Goal: Information Seeking & Learning: Check status

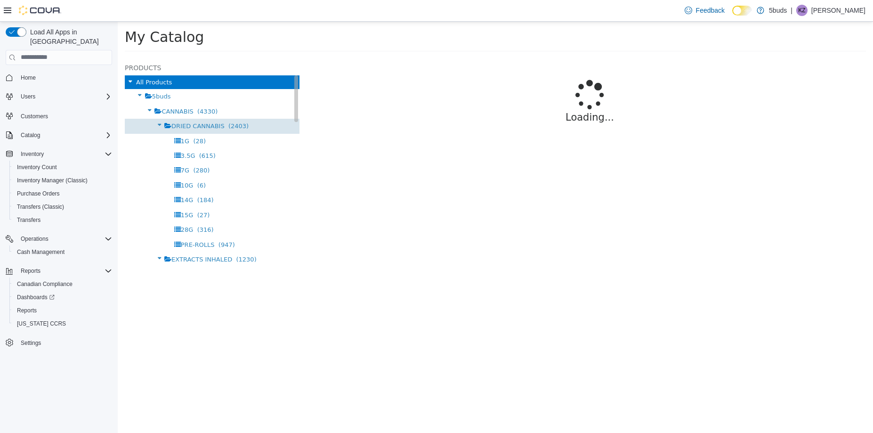
select select "**********"
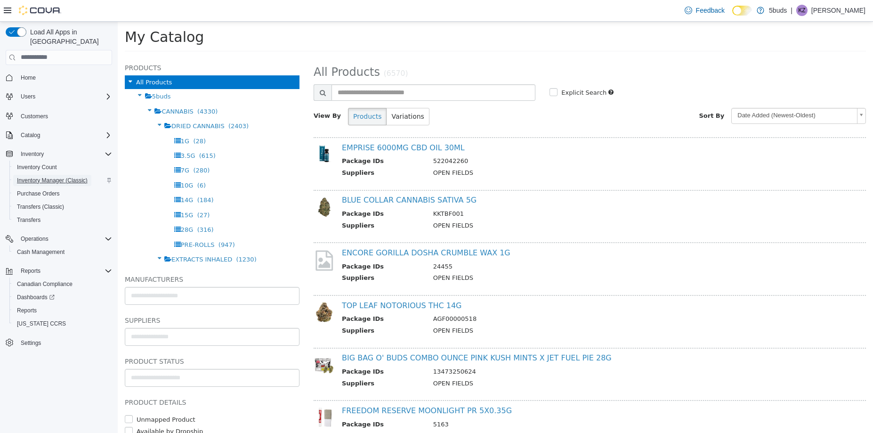
click at [50, 177] on span "Inventory Manager (Classic)" at bounding box center [52, 181] width 71 height 8
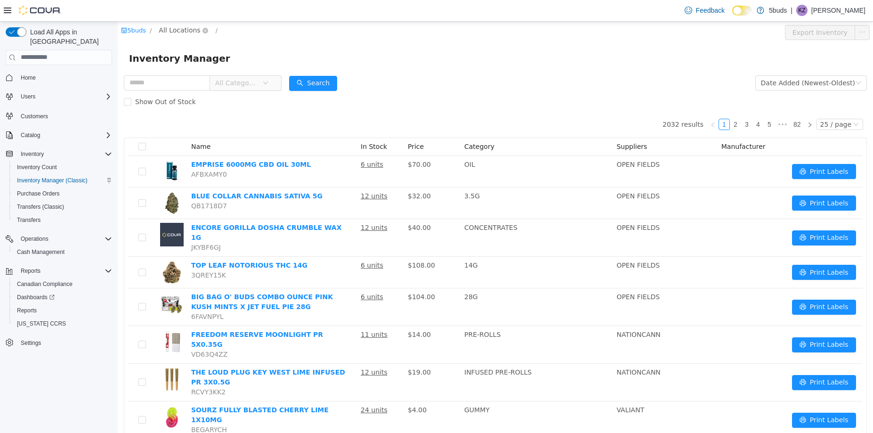
click at [179, 29] on span "All Locations" at bounding box center [179, 29] width 41 height 10
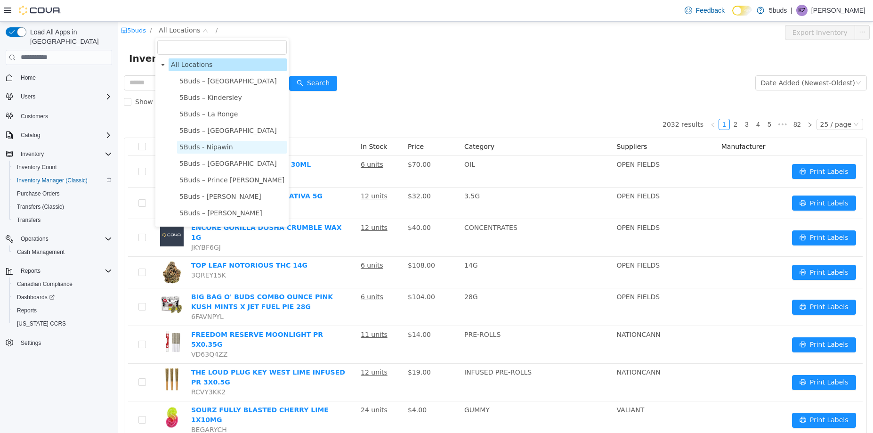
click at [198, 145] on span "5Buds - Nipawin" at bounding box center [206, 147] width 54 height 8
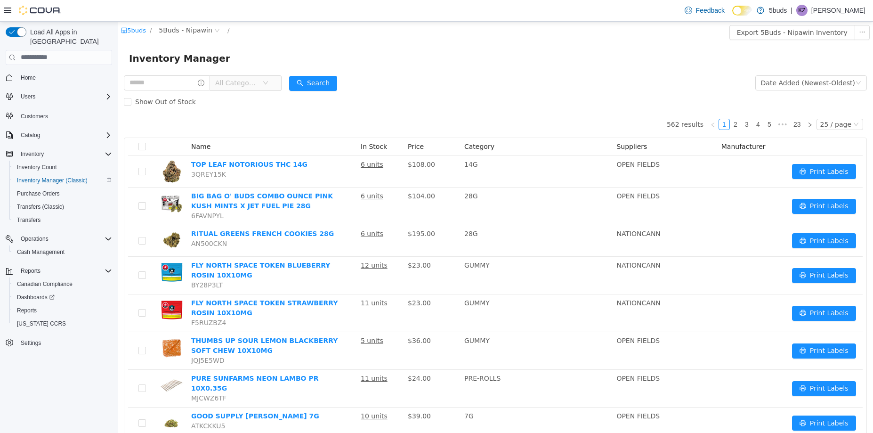
click at [262, 84] on span "All Categories" at bounding box center [238, 82] width 47 height 14
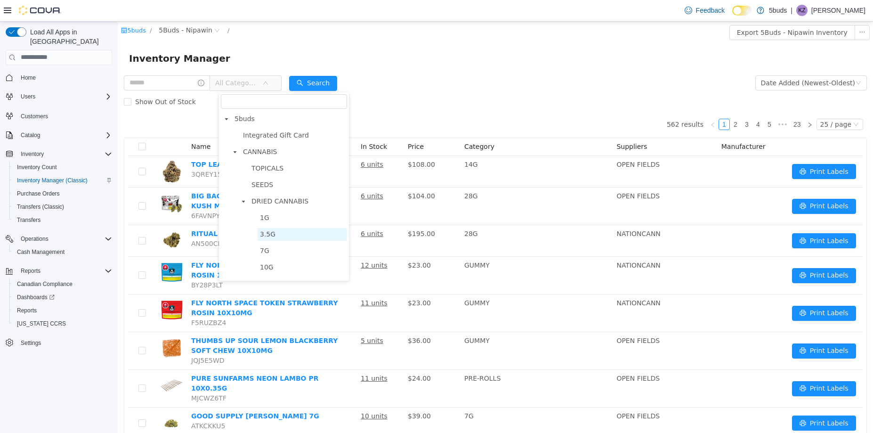
click at [272, 235] on span "3.5G" at bounding box center [268, 234] width 16 height 8
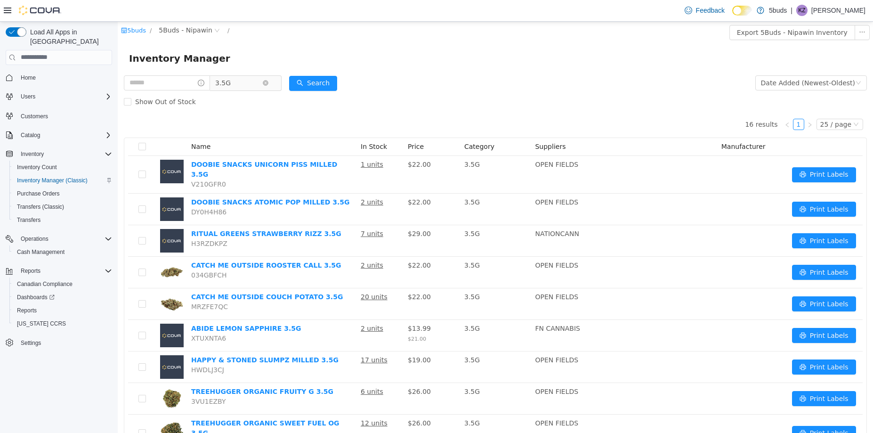
click at [257, 81] on span "3.5G" at bounding box center [238, 82] width 47 height 14
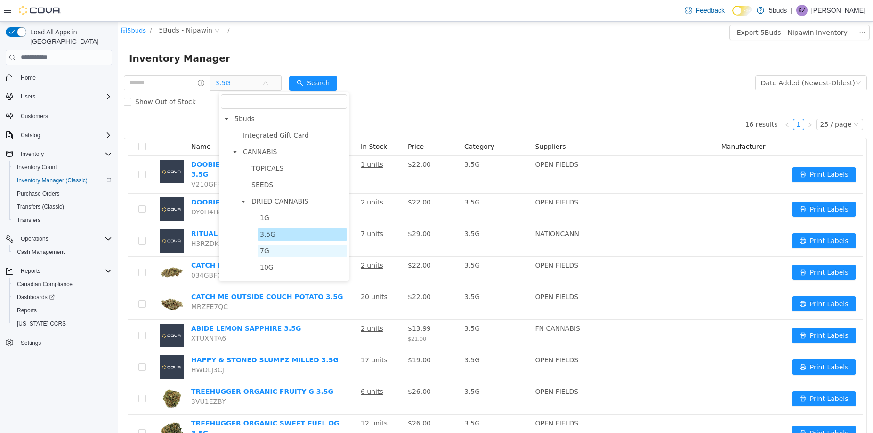
click at [270, 256] on span "7G" at bounding box center [302, 250] width 89 height 13
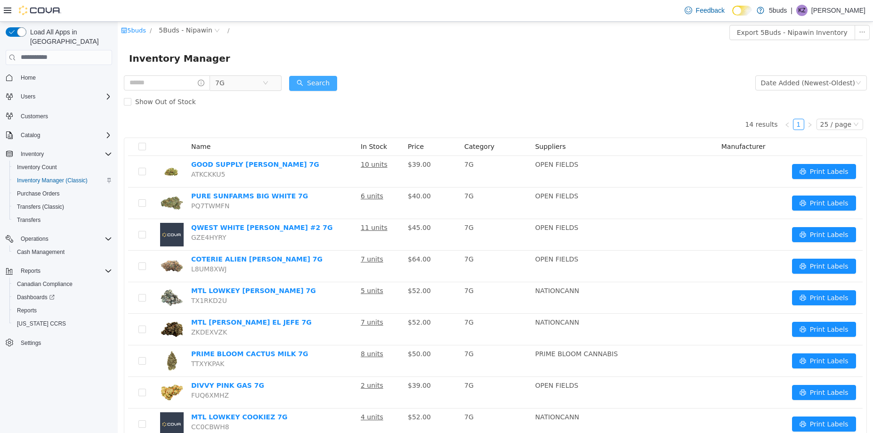
click at [322, 82] on button "Search" at bounding box center [313, 82] width 48 height 15
click at [253, 81] on span "7G" at bounding box center [238, 82] width 47 height 14
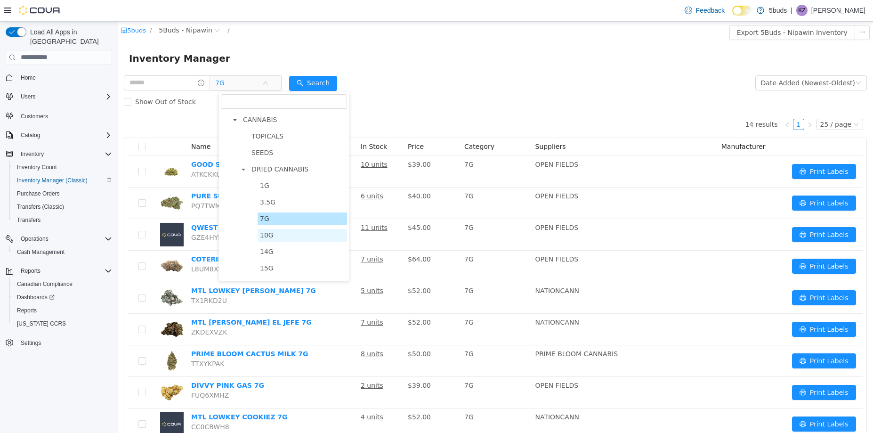
scroll to position [47, 0]
click at [270, 234] on span "14G" at bounding box center [267, 236] width 14 height 8
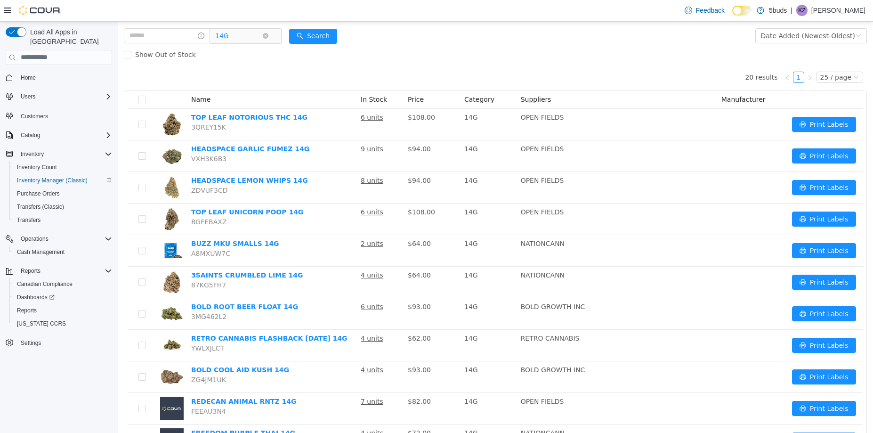
click at [255, 32] on span "14G" at bounding box center [238, 35] width 47 height 14
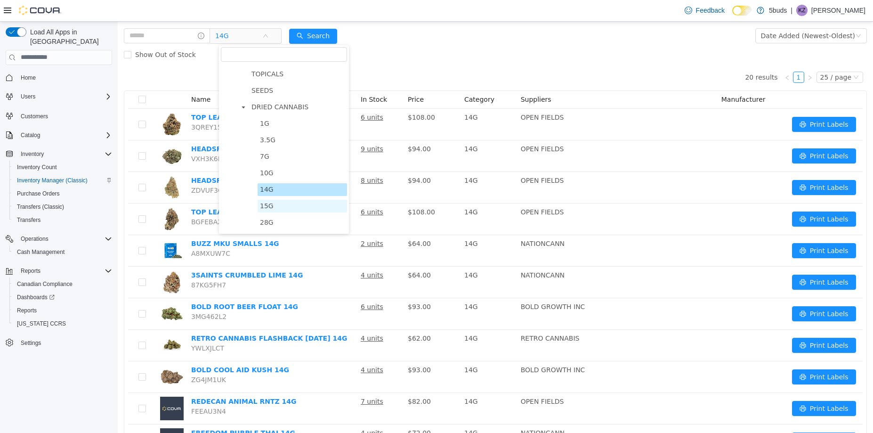
click at [270, 207] on span "15G" at bounding box center [267, 205] width 14 height 8
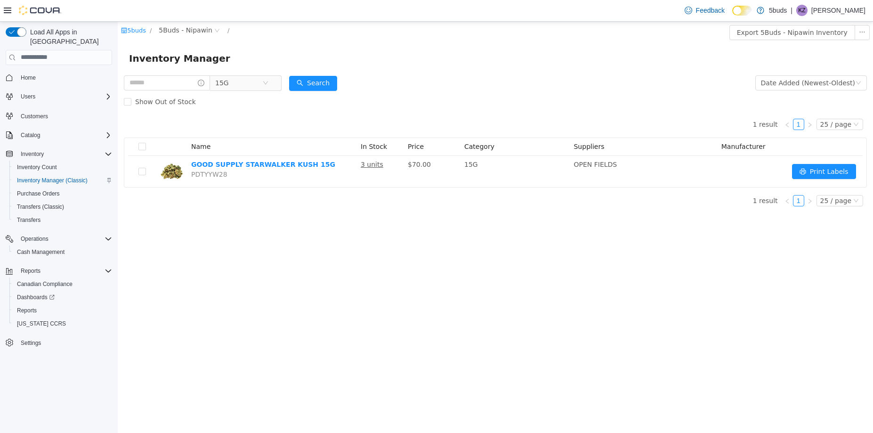
scroll to position [0, 0]
click at [255, 81] on span "15G" at bounding box center [238, 82] width 47 height 14
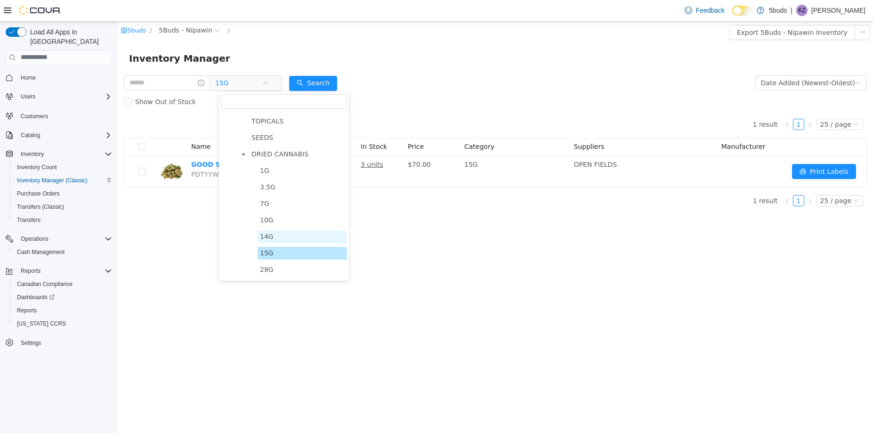
click at [267, 238] on span "14G" at bounding box center [267, 236] width 14 height 8
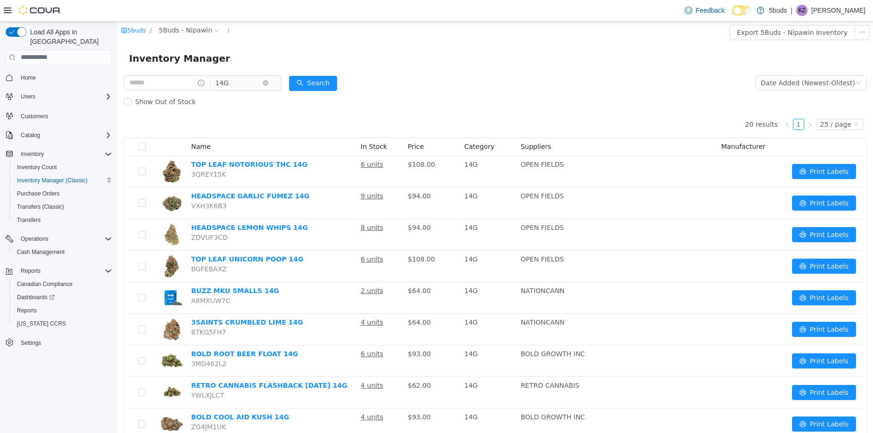
click at [258, 82] on span "14G" at bounding box center [238, 82] width 47 height 14
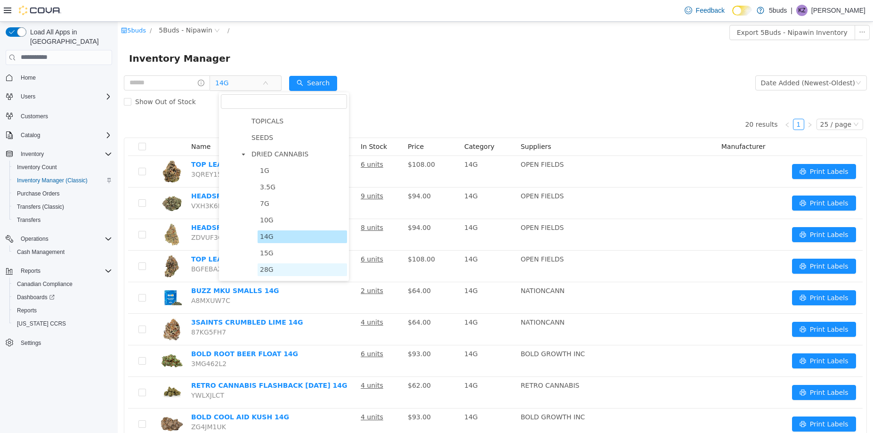
click at [271, 269] on span "28G" at bounding box center [267, 269] width 14 height 8
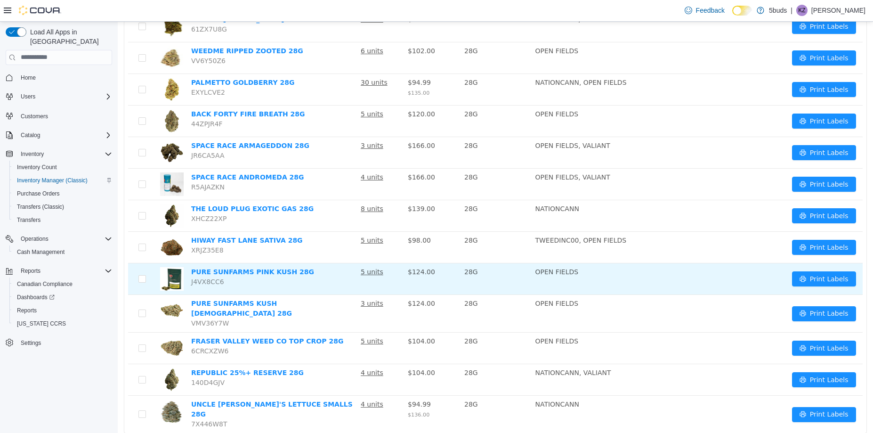
scroll to position [545, 0]
